Goal: Information Seeking & Learning: Find contact information

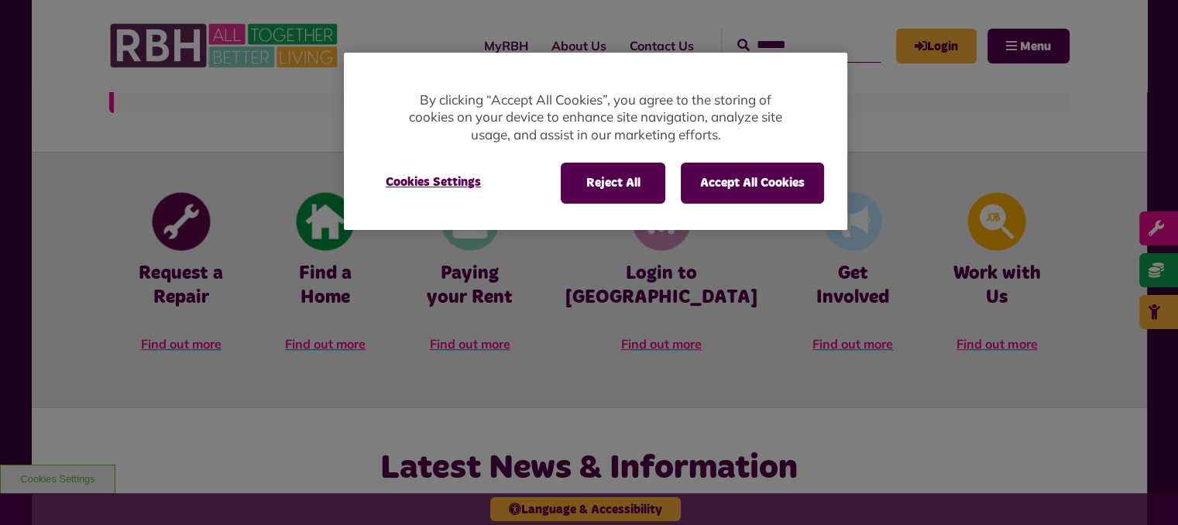
scroll to position [784, 0]
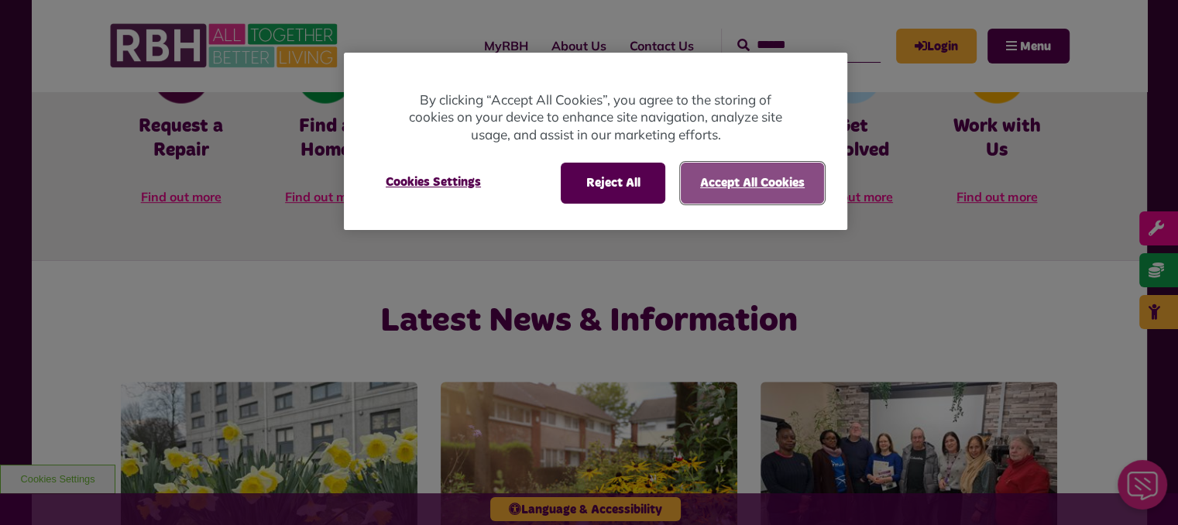
click at [734, 201] on button "Accept All Cookies" at bounding box center [752, 183] width 143 height 40
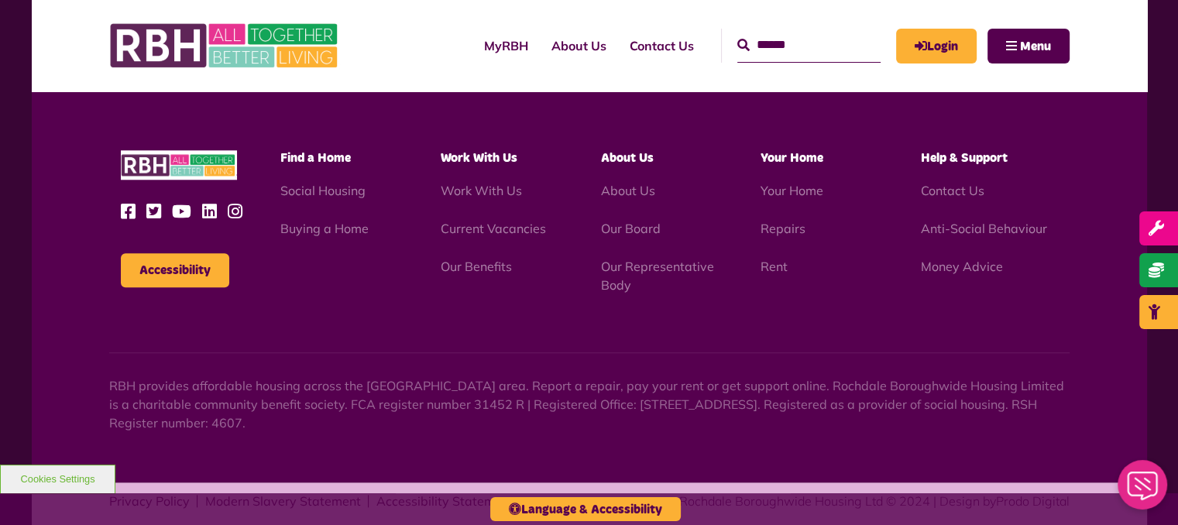
scroll to position [1587, 0]
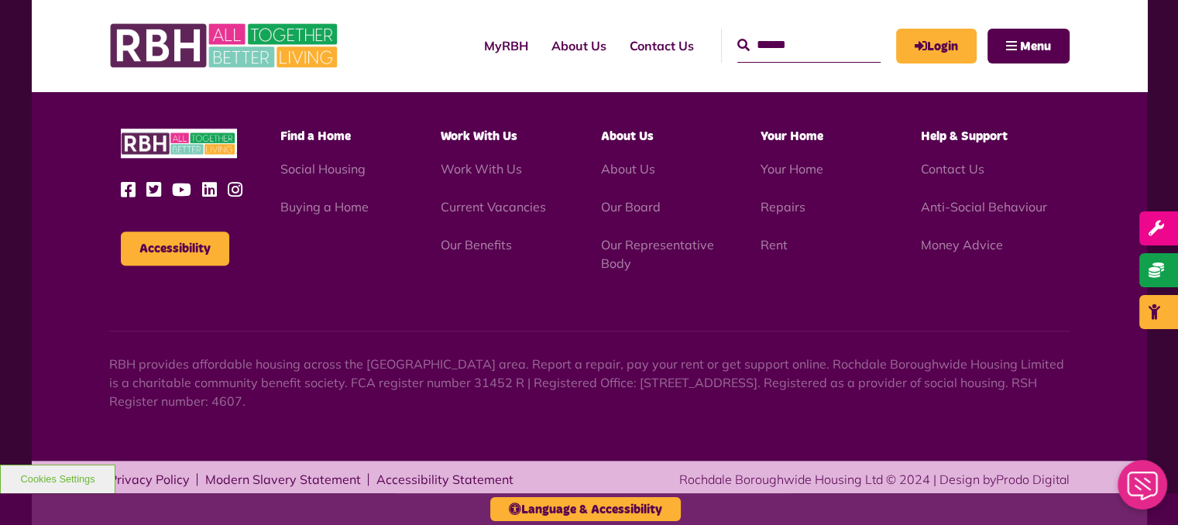
click at [934, 177] on li "Contact Us" at bounding box center [989, 169] width 137 height 19
click at [944, 171] on link "Contact Us" at bounding box center [953, 168] width 64 height 15
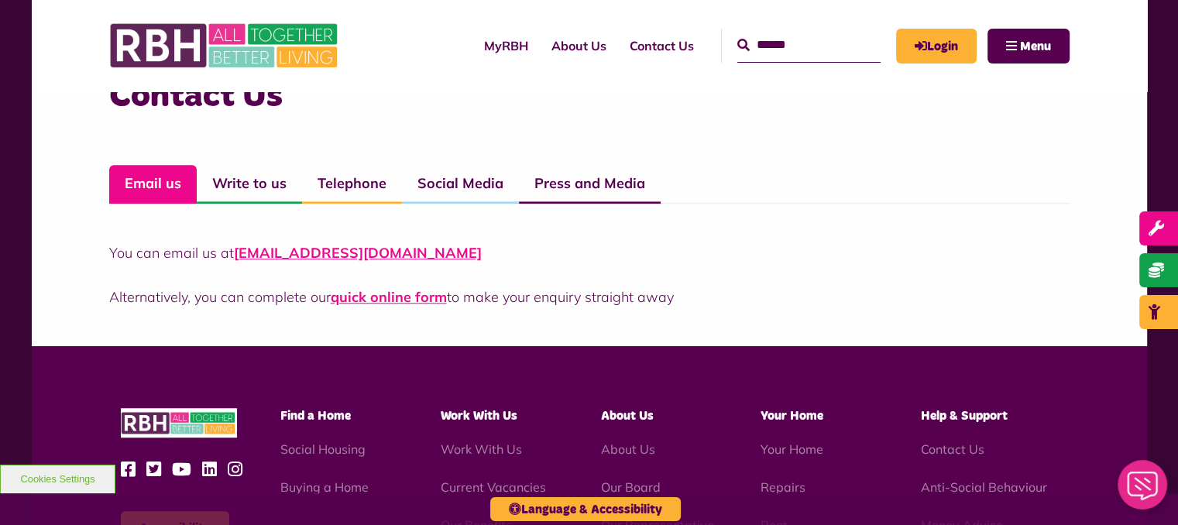
scroll to position [1116, 0]
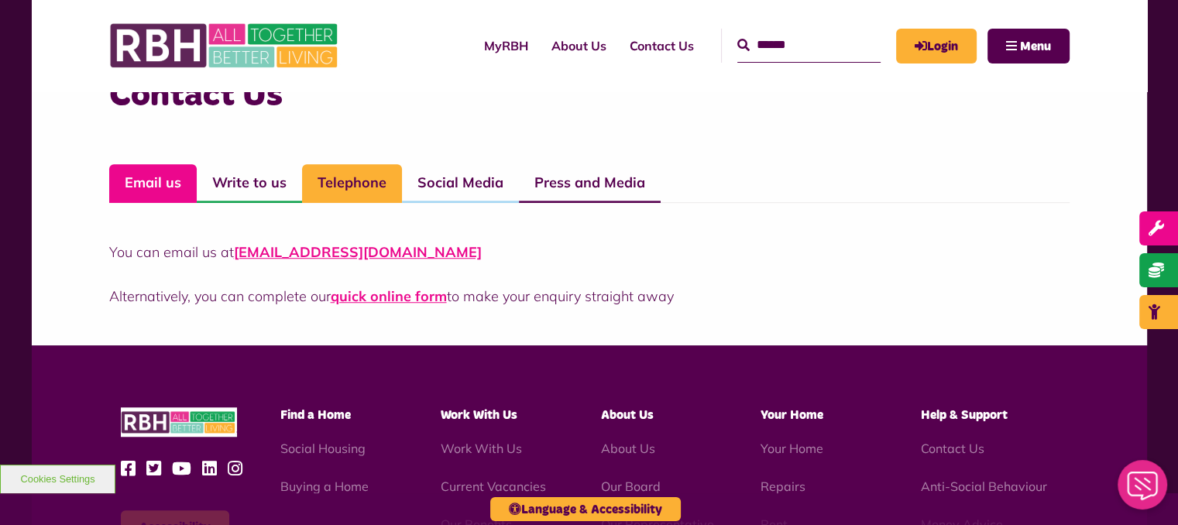
click at [357, 190] on link "Telephone" at bounding box center [352, 183] width 100 height 39
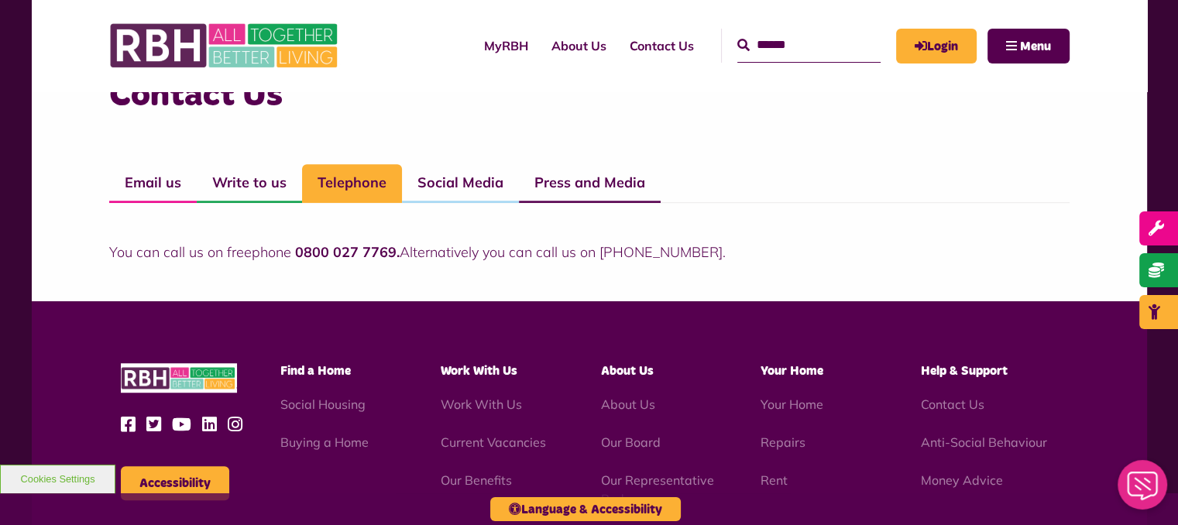
click at [347, 252] on strong "0800 027 7769." at bounding box center [347, 252] width 105 height 18
click at [347, 253] on strong "0800 027 7769." at bounding box center [347, 252] width 105 height 18
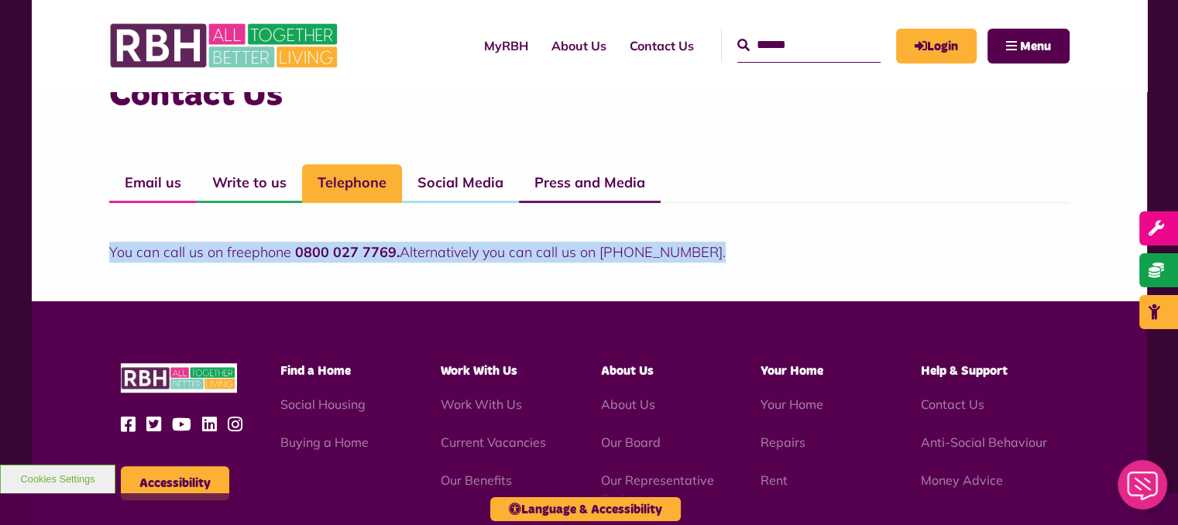
click at [700, 239] on div "You can call us on freephone 0800 027 7769. Alternatively you can call us on 01…" at bounding box center [589, 233] width 961 height 60
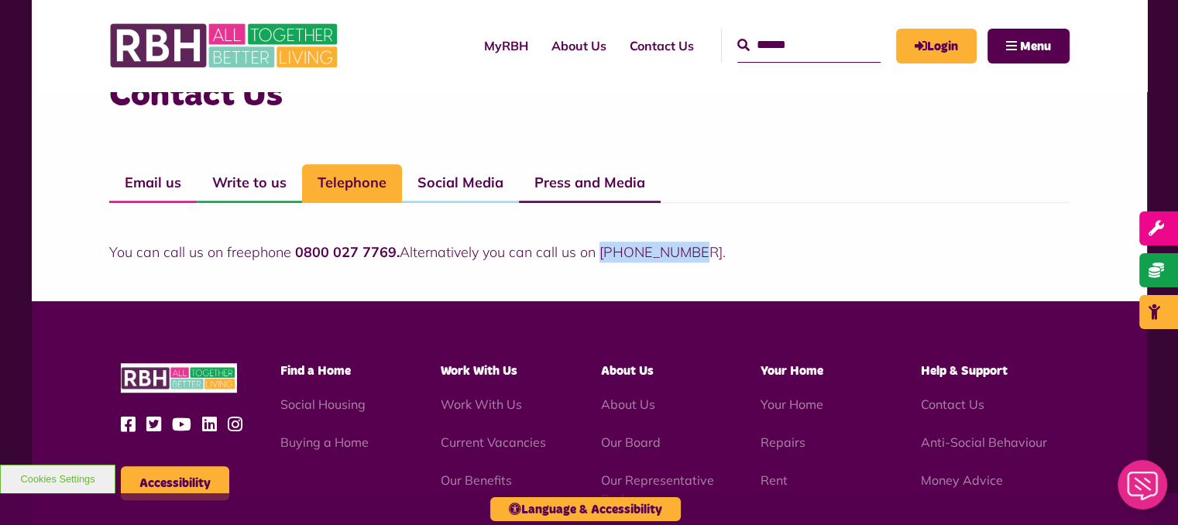
drag, startPoint x: 692, startPoint y: 249, endPoint x: 598, endPoint y: 261, distance: 94.6
click at [598, 261] on p "You can call us on freephone 0800 027 7769. Alternatively you can call us on 01…" at bounding box center [589, 252] width 961 height 21
copy p "01706 274100"
